Goal: Transaction & Acquisition: Book appointment/travel/reservation

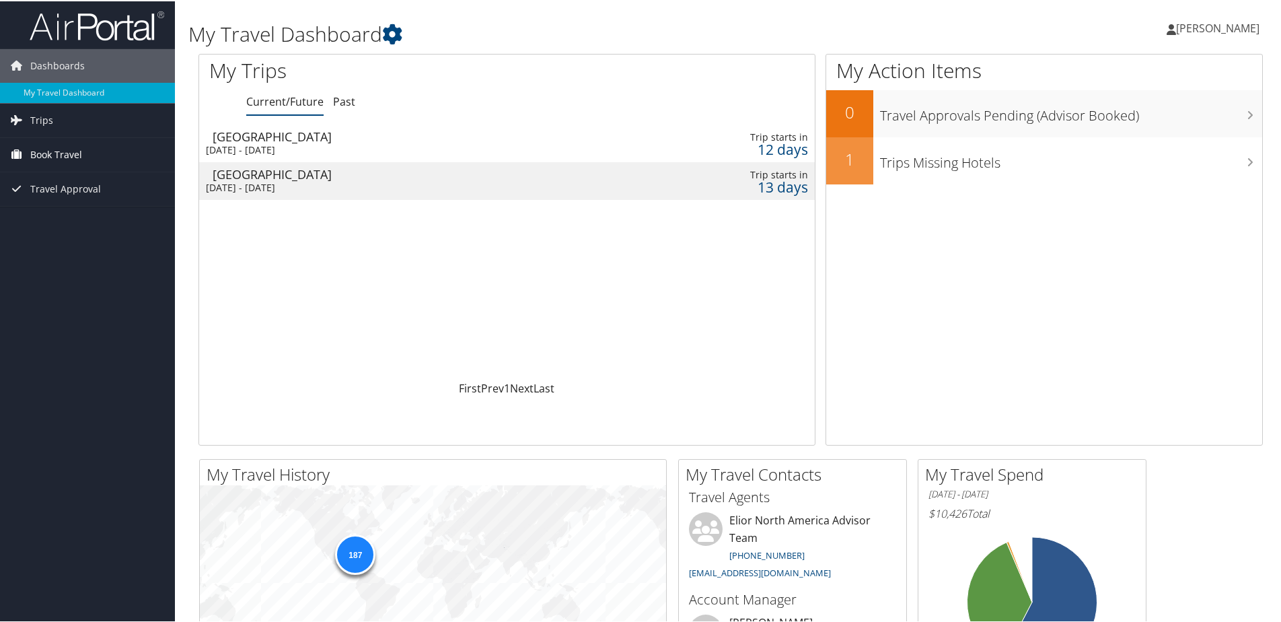
click at [77, 141] on span "Book Travel" at bounding box center [56, 154] width 52 height 34
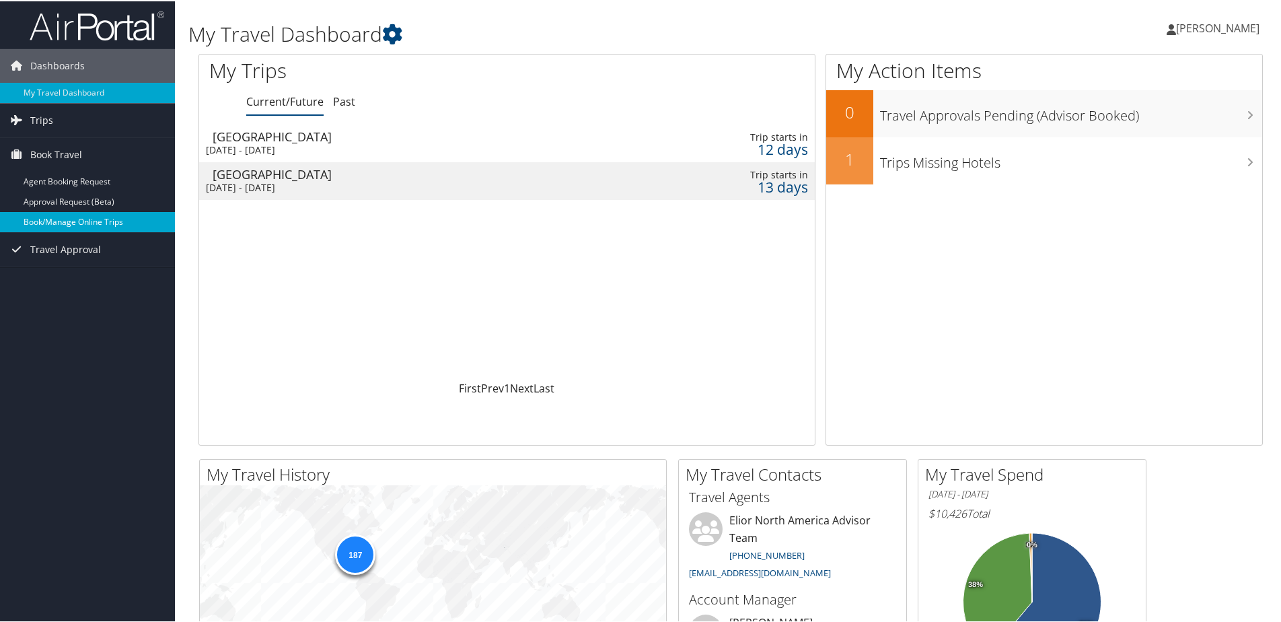
click at [67, 212] on link "Book/Manage Online Trips" at bounding box center [87, 221] width 175 height 20
